Goal: Transaction & Acquisition: Book appointment/travel/reservation

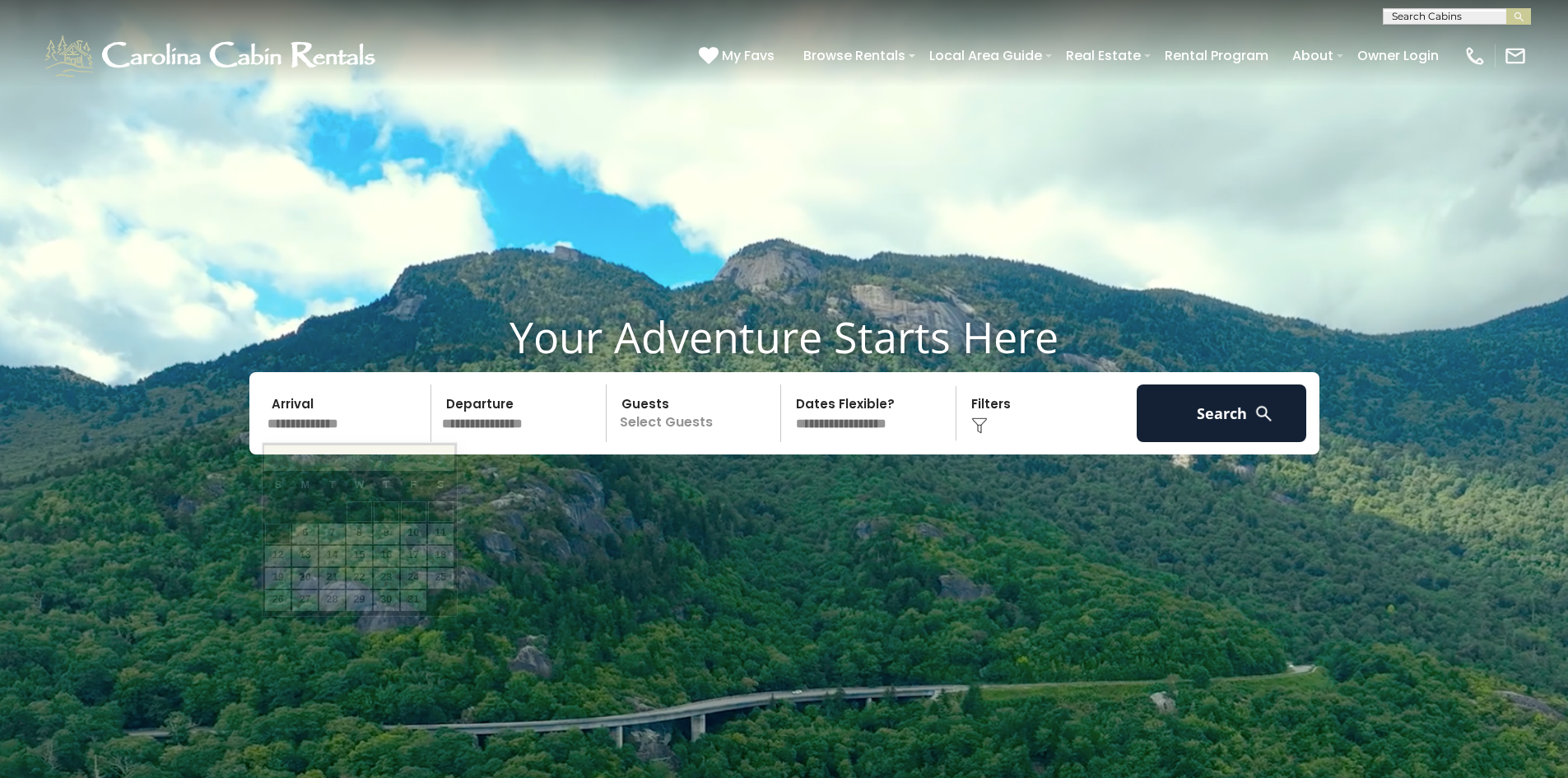
click at [333, 418] on input "text" at bounding box center [346, 413] width 170 height 58
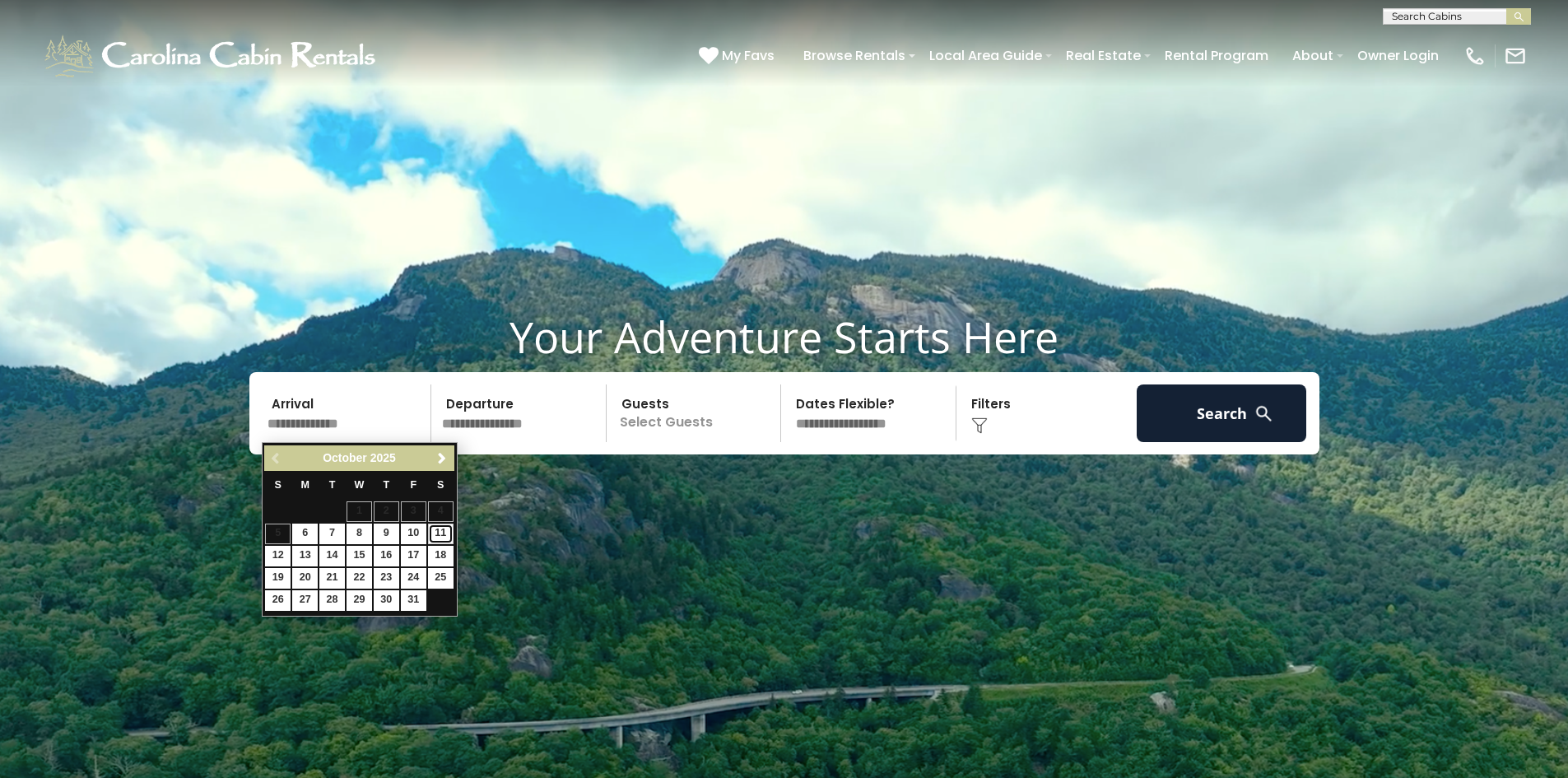
click at [434, 531] on link "11" at bounding box center [441, 534] width 25 height 20
type input "********"
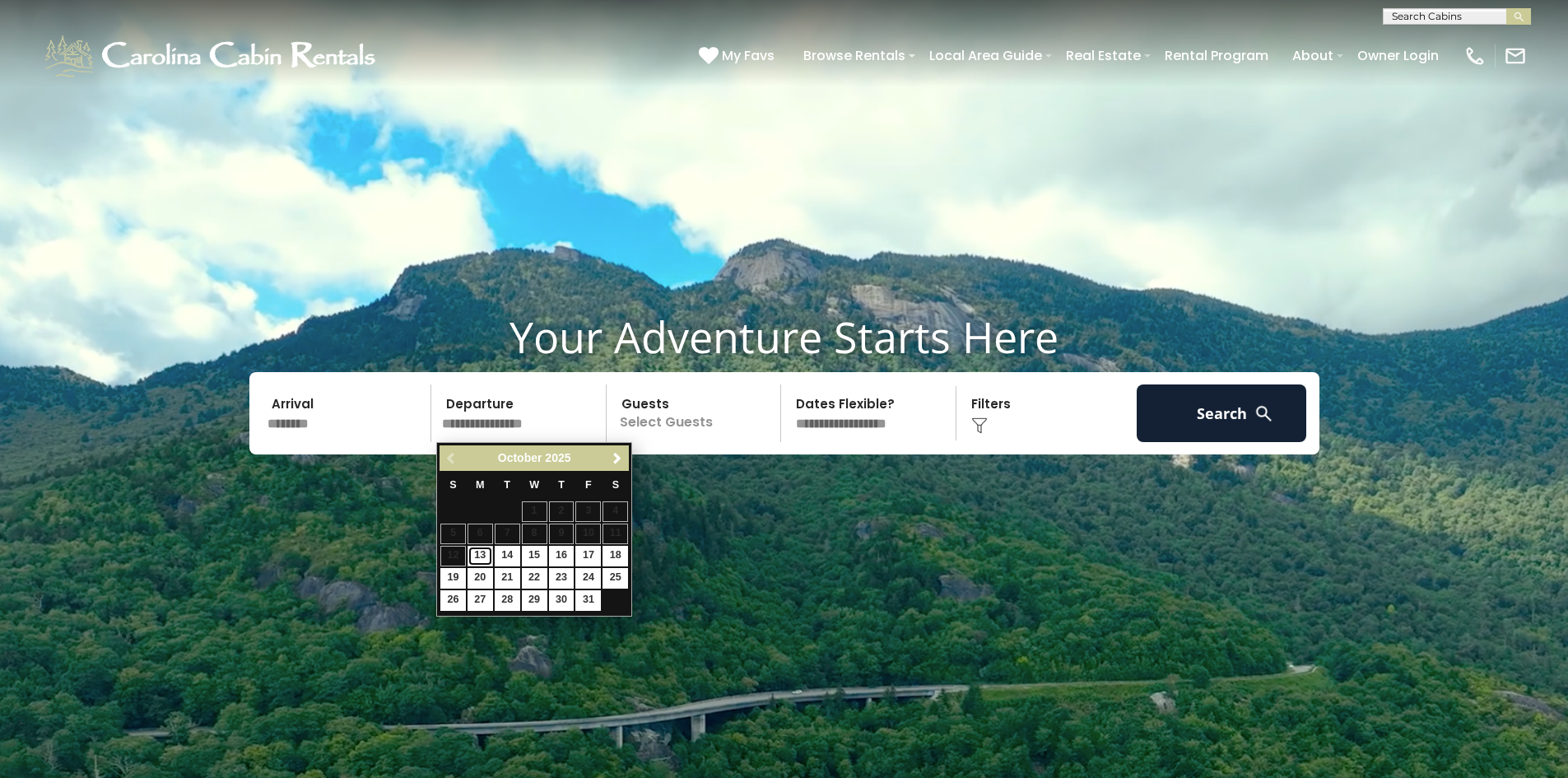
click at [487, 551] on link "13" at bounding box center [481, 556] width 25 height 20
type input "********"
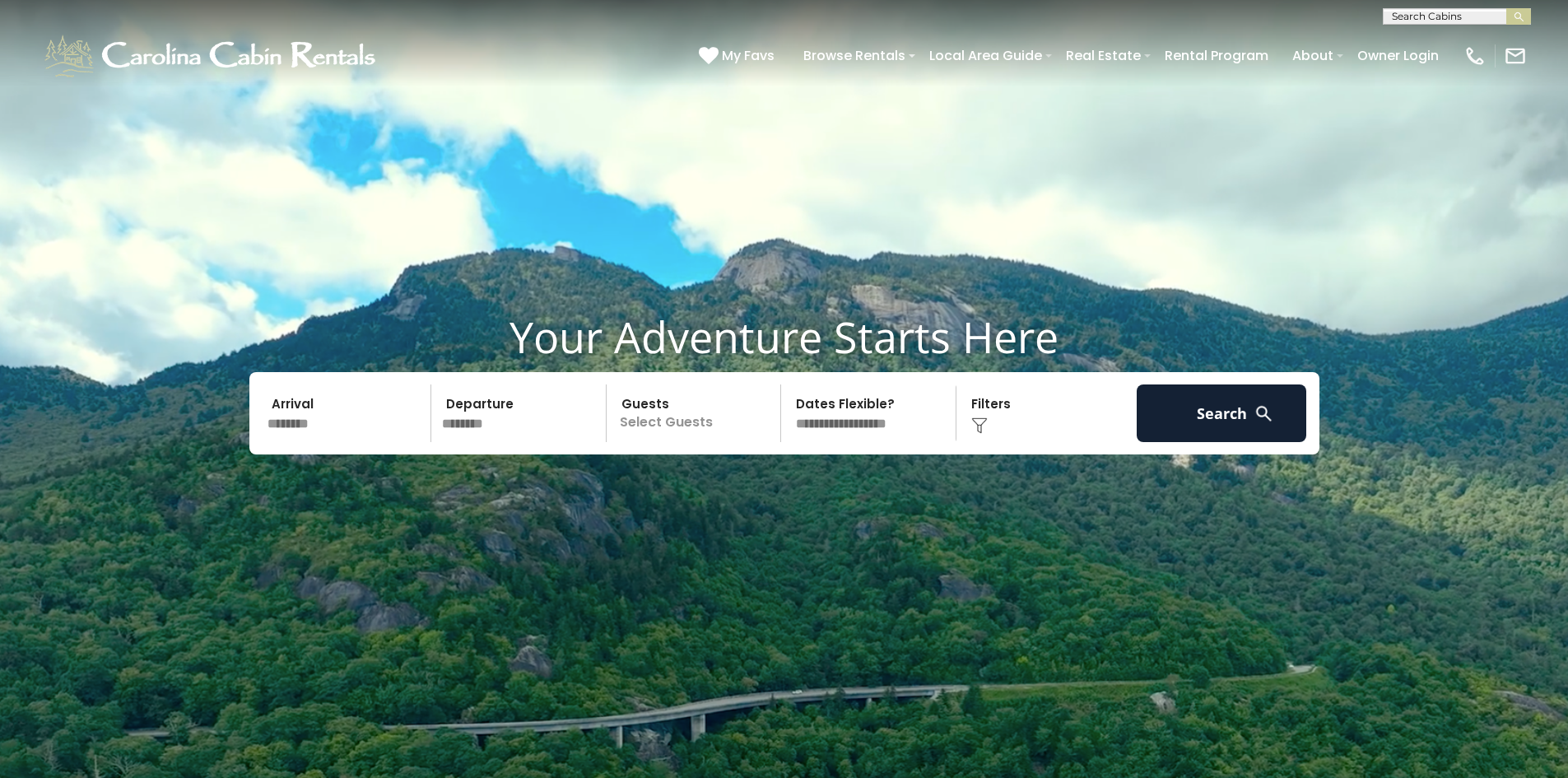
click at [680, 412] on p "Select Guests" at bounding box center [696, 413] width 169 height 58
click at [773, 480] on span "+" at bounding box center [775, 480] width 7 height 16
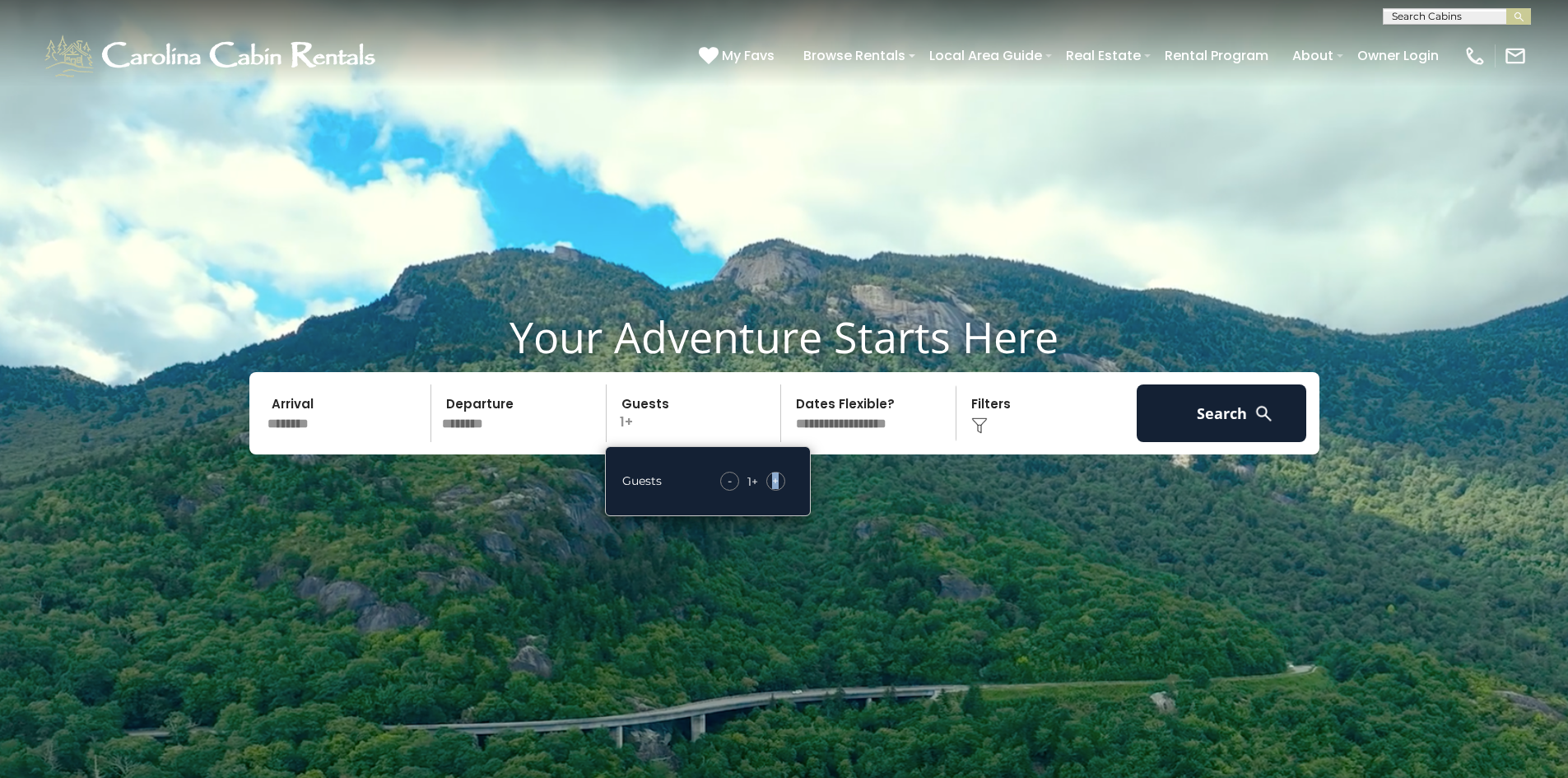
click at [773, 480] on span "+" at bounding box center [775, 480] width 7 height 16
click at [1029, 410] on div "Click to Choose" at bounding box center [1046, 413] width 170 height 58
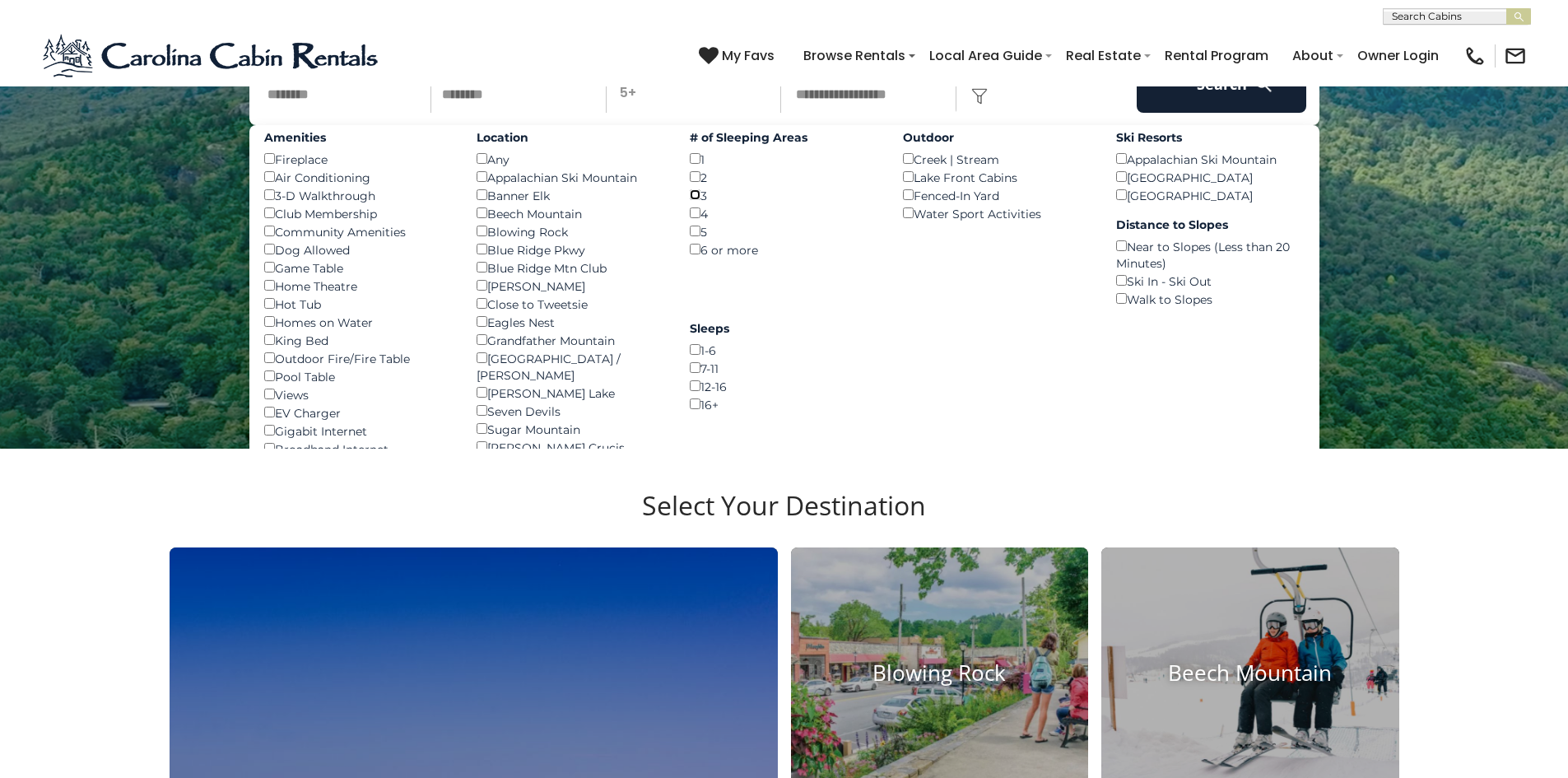
scroll to position [247, 0]
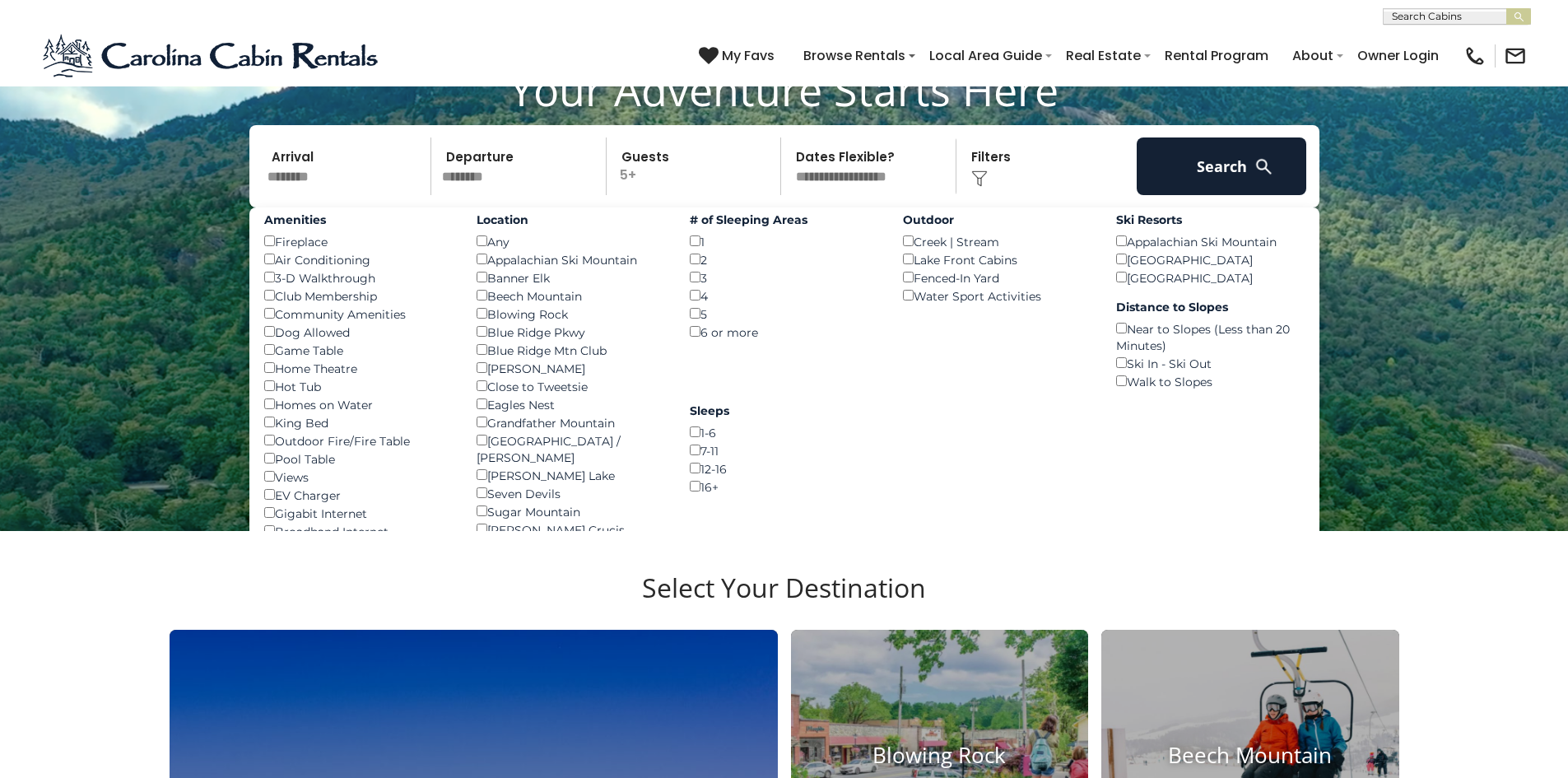
click at [440, 369] on div "Home Theatre ()" at bounding box center [358, 367] width 189 height 18
click at [1178, 168] on button "Search" at bounding box center [1221, 166] width 170 height 58
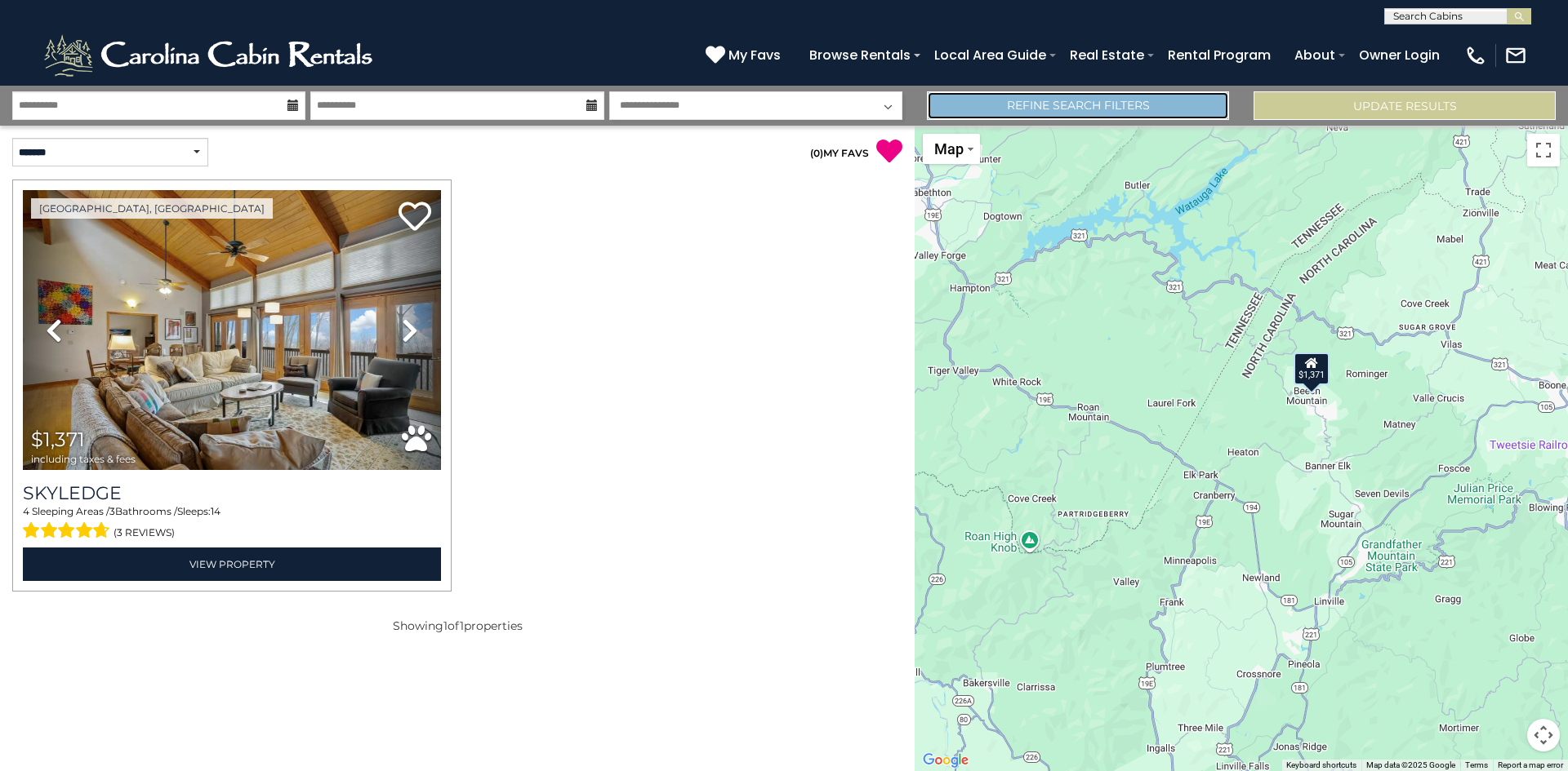
click at [1006, 99] on link "Refine Search Filters" at bounding box center [1078, 106] width 302 height 29
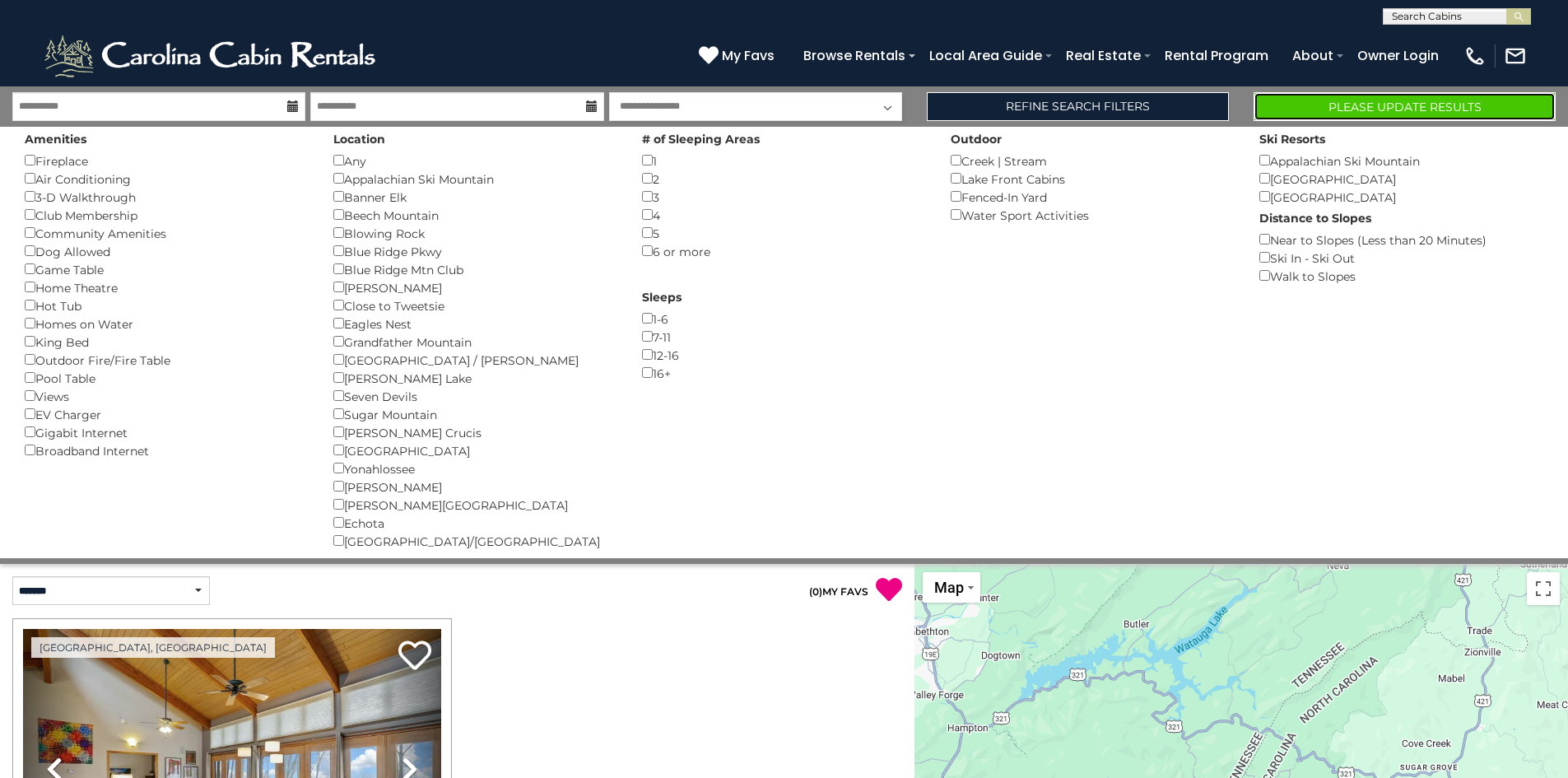
click at [1296, 113] on button "Please Update Results" at bounding box center [1404, 107] width 302 height 29
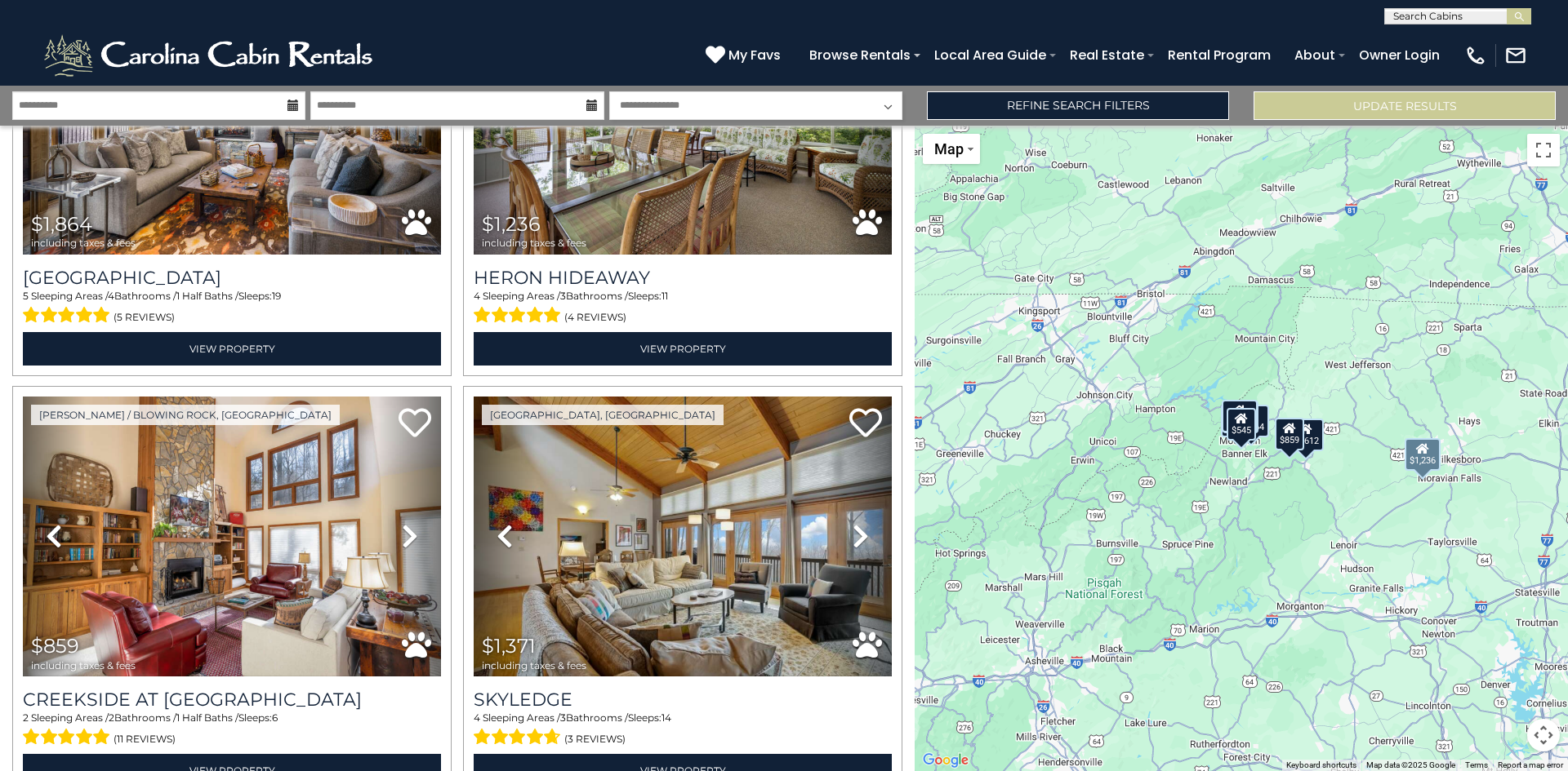
scroll to position [1061, 0]
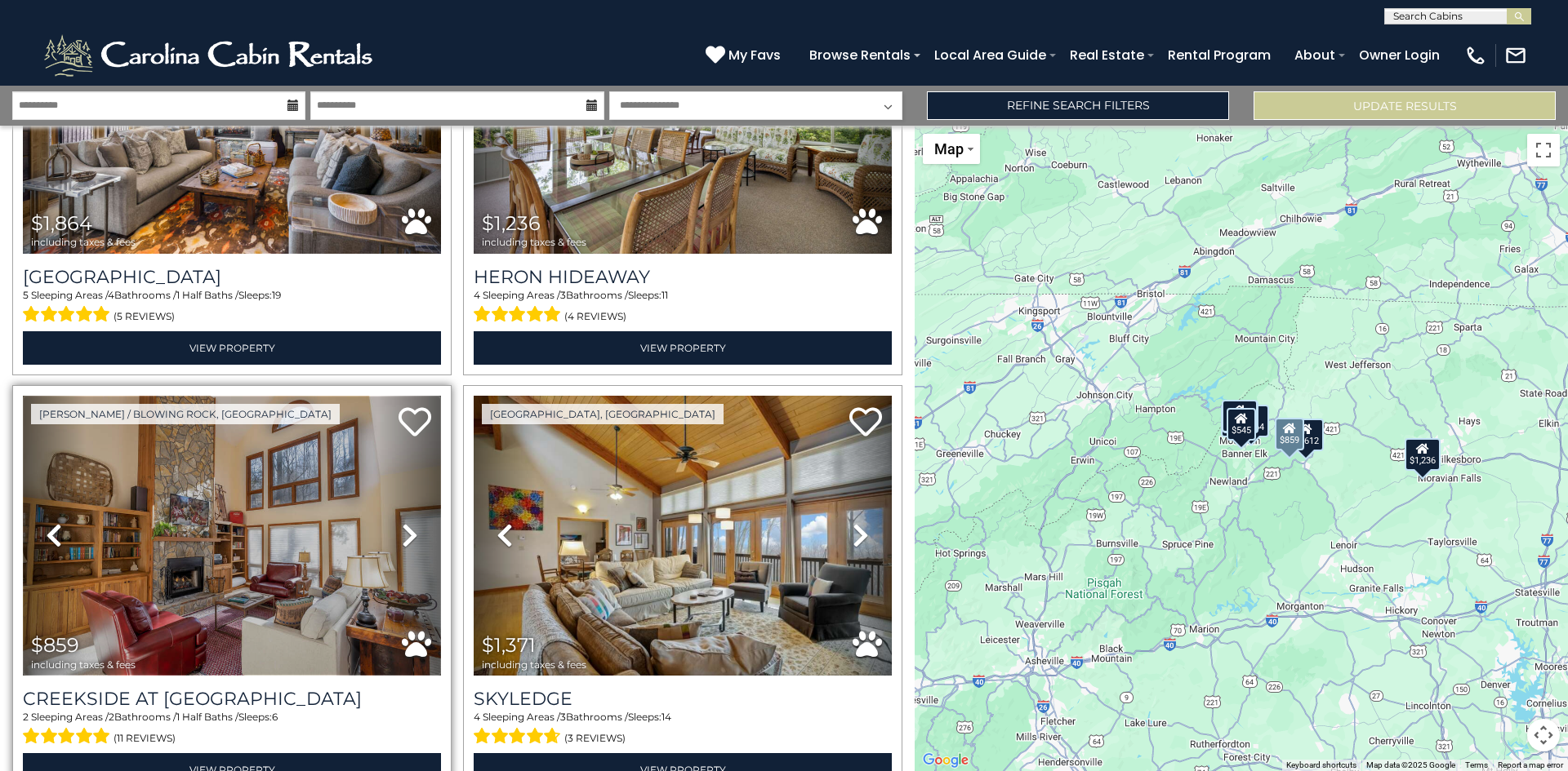
click at [189, 544] on img at bounding box center [232, 536] width 418 height 280
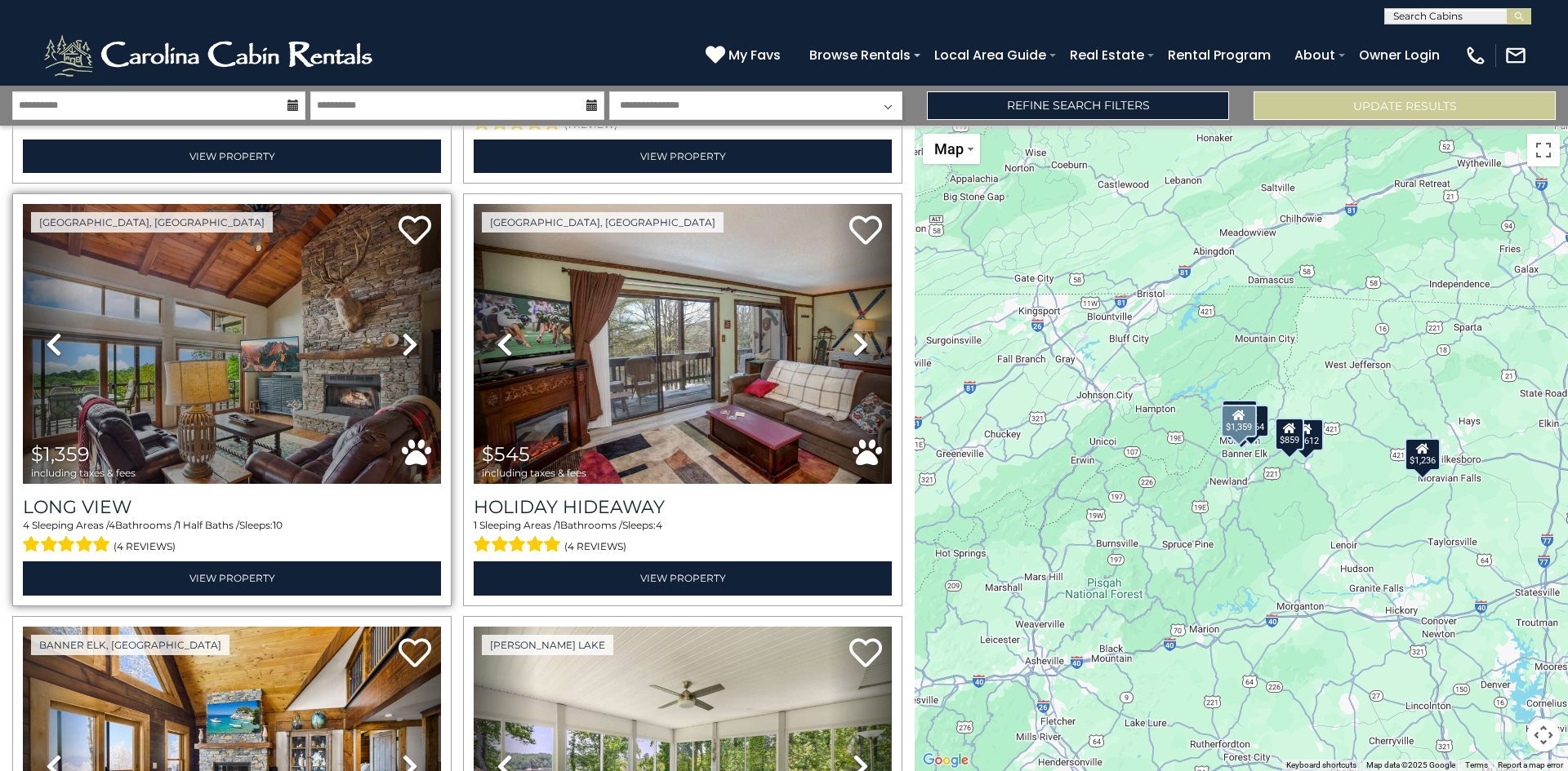
scroll to position [326, 0]
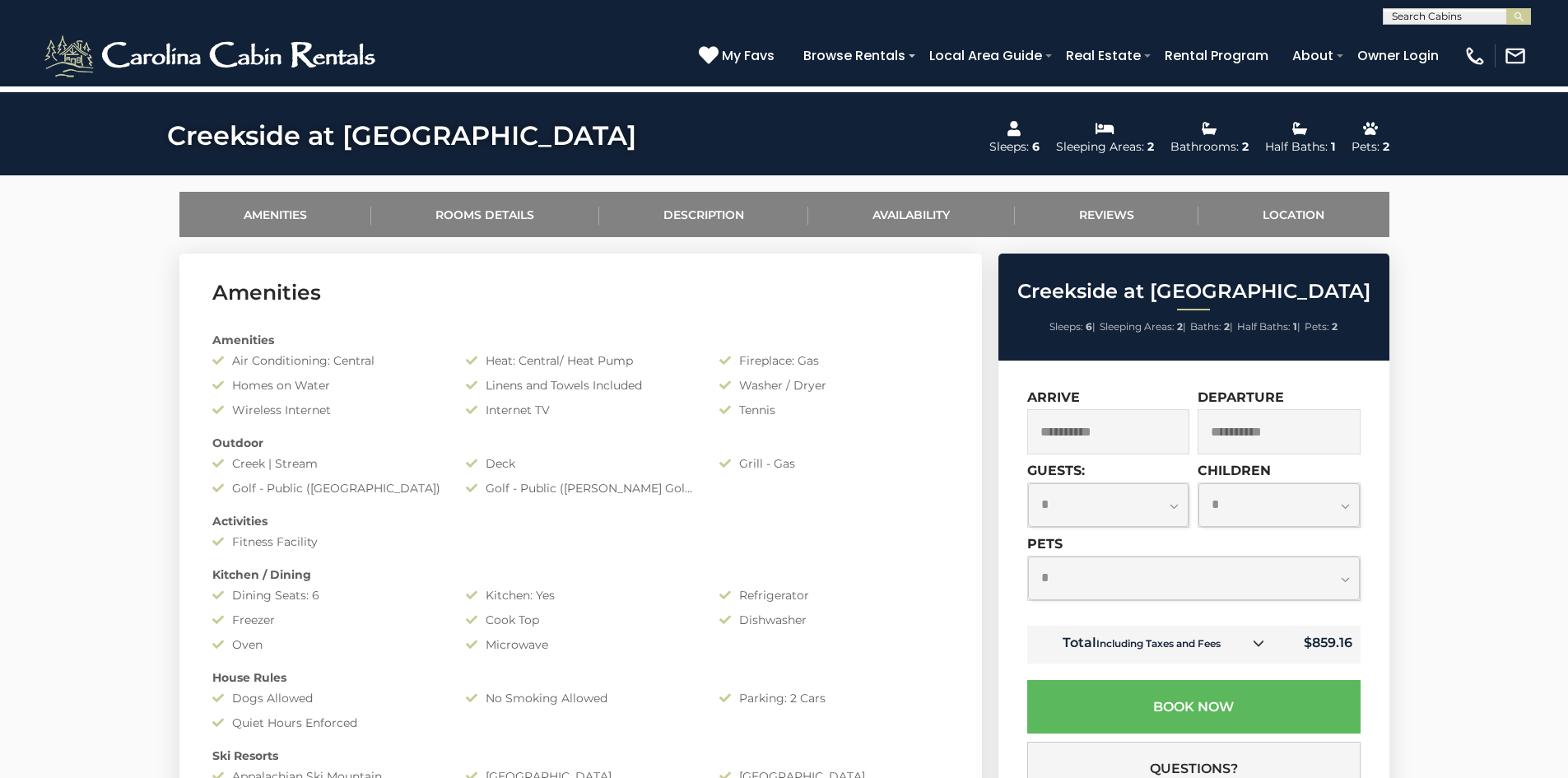
scroll to position [824, 0]
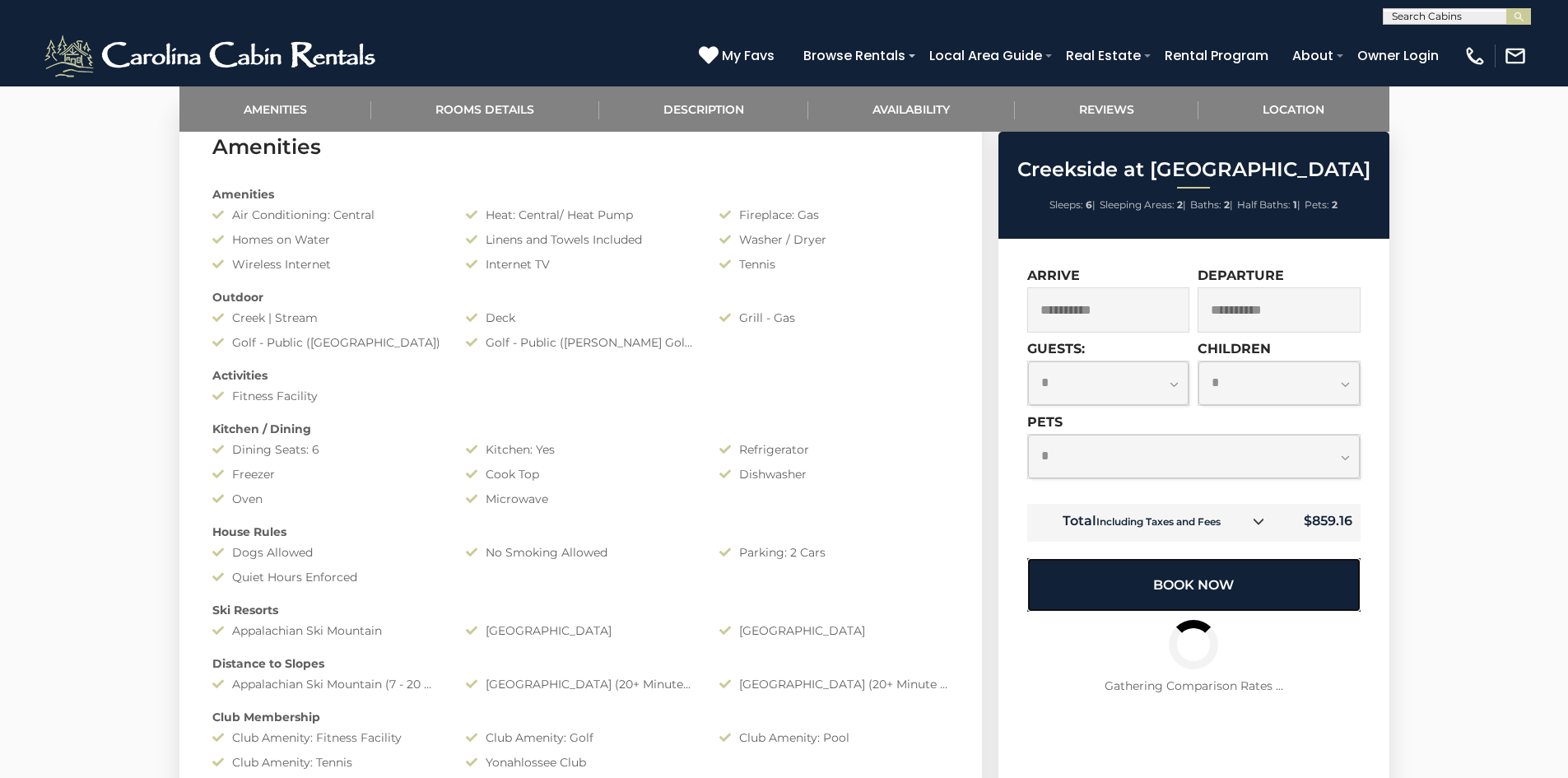
click at [1223, 577] on button "Book Now" at bounding box center [1194, 585] width 333 height 53
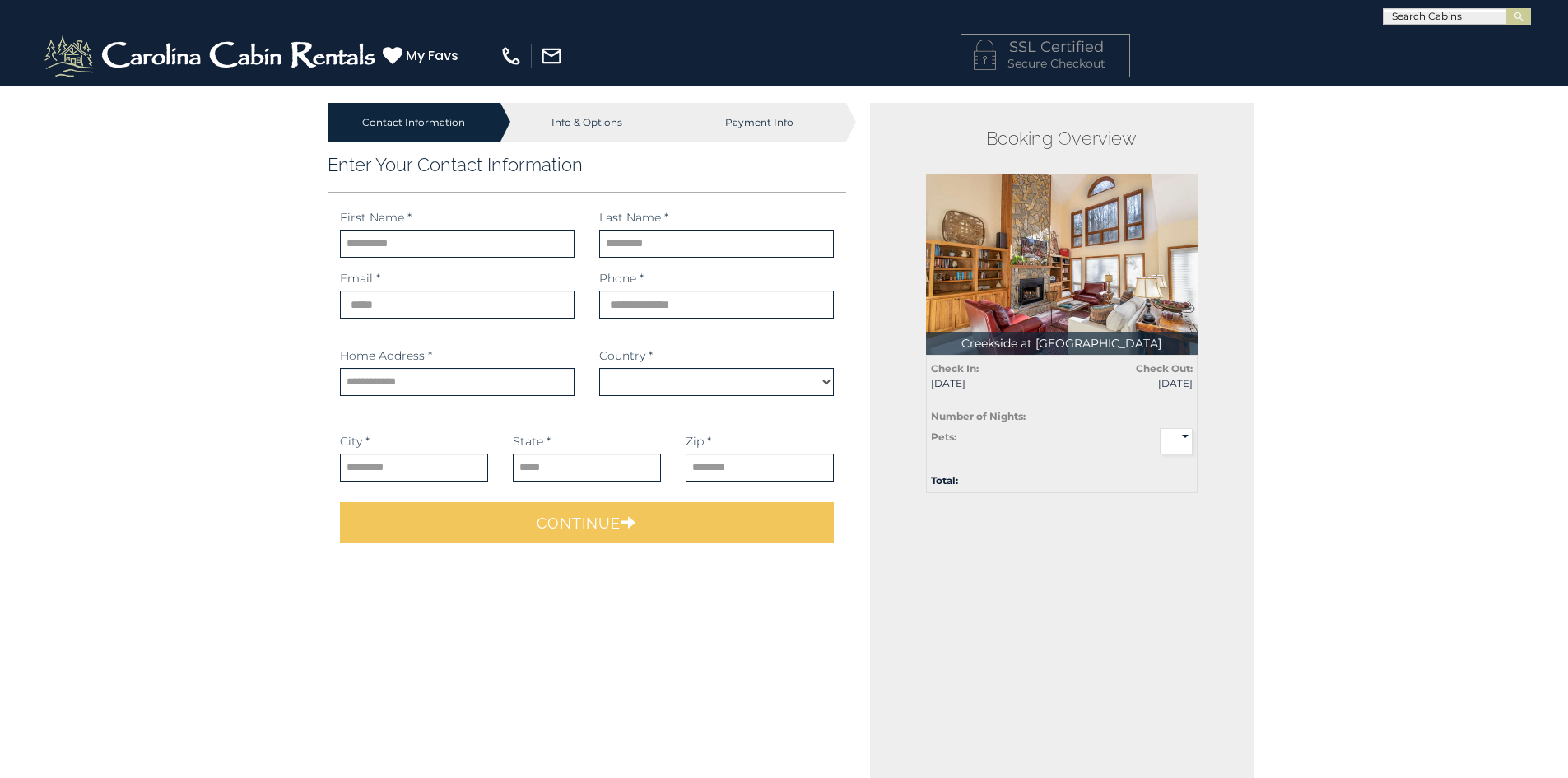
select select "*********"
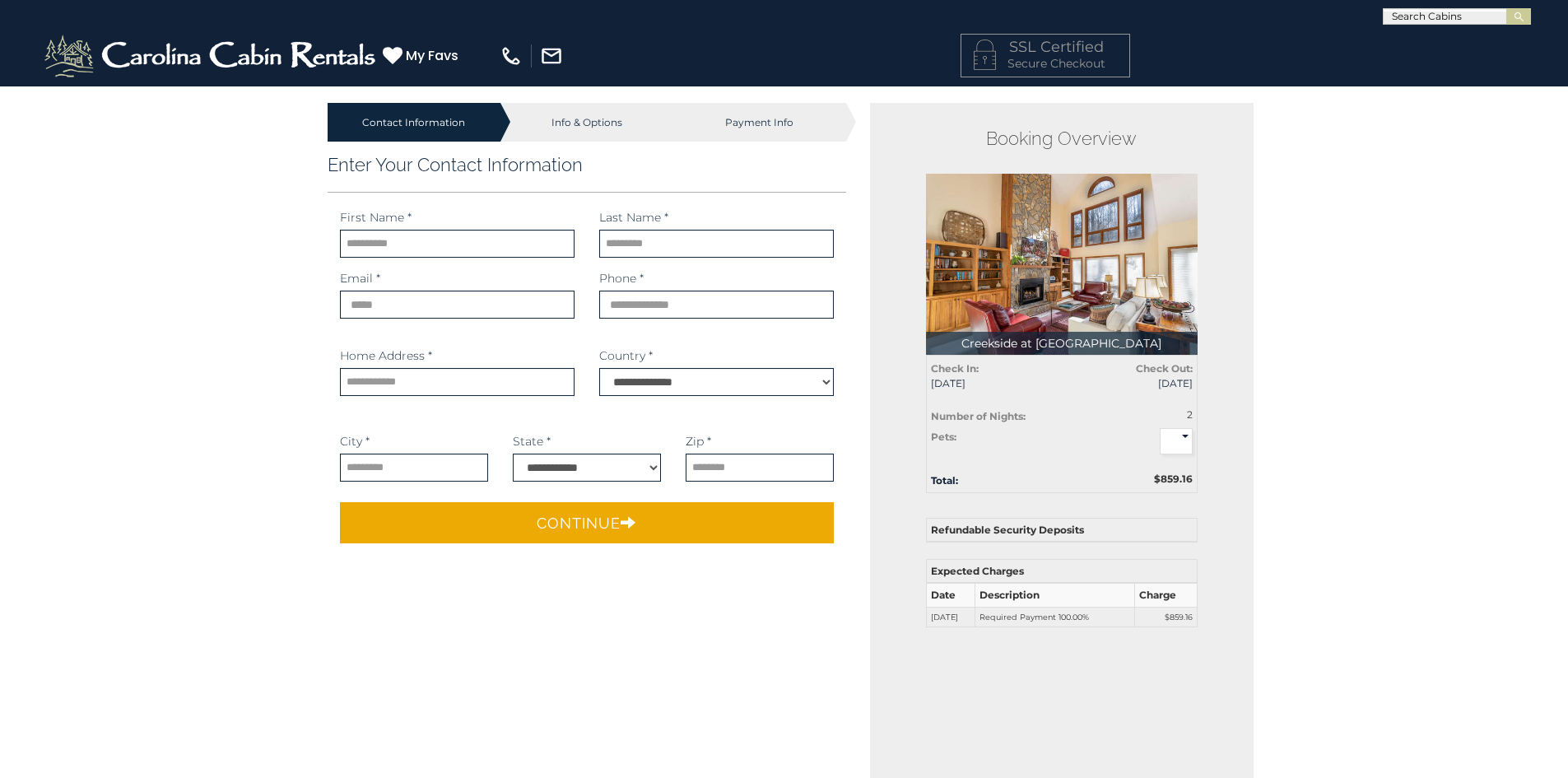
click at [1177, 447] on select "* * *" at bounding box center [1176, 441] width 33 height 26
select select "*"
click at [1160, 428] on select "* * *" at bounding box center [1176, 441] width 33 height 26
